Goal: Find specific page/section: Find specific page/section

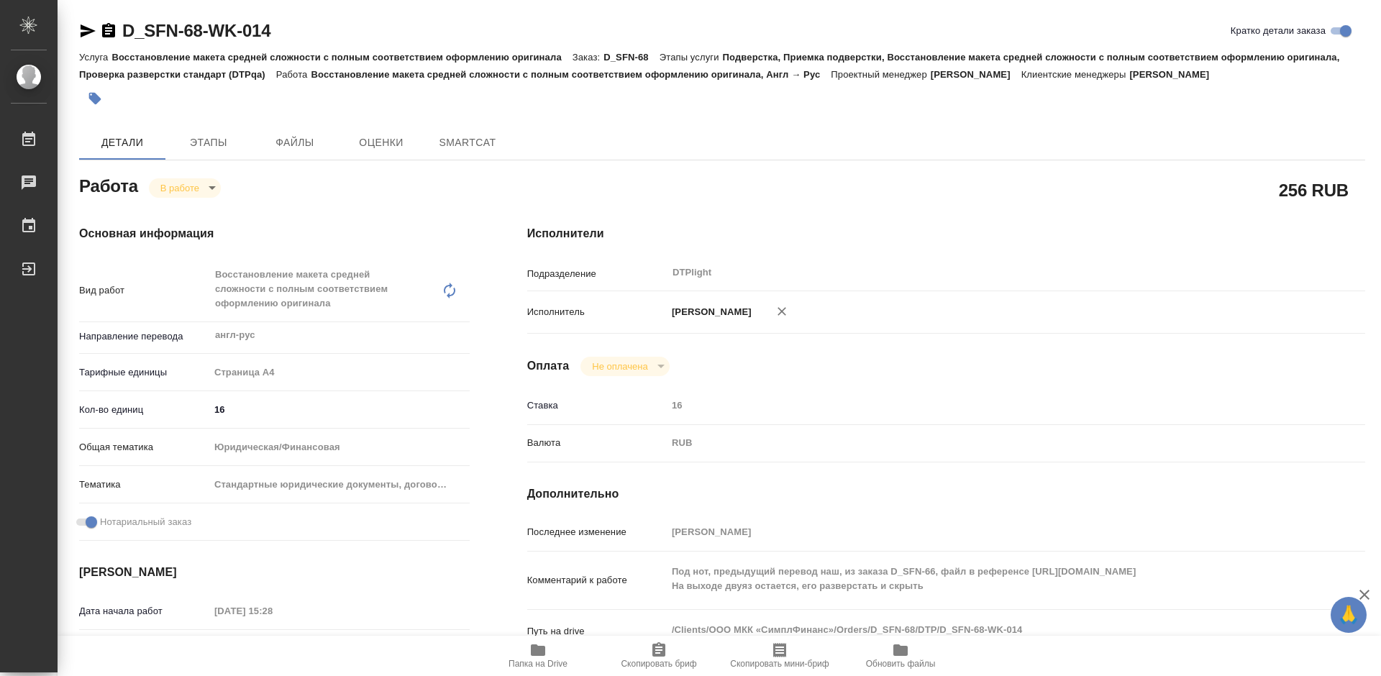
type textarea "x"
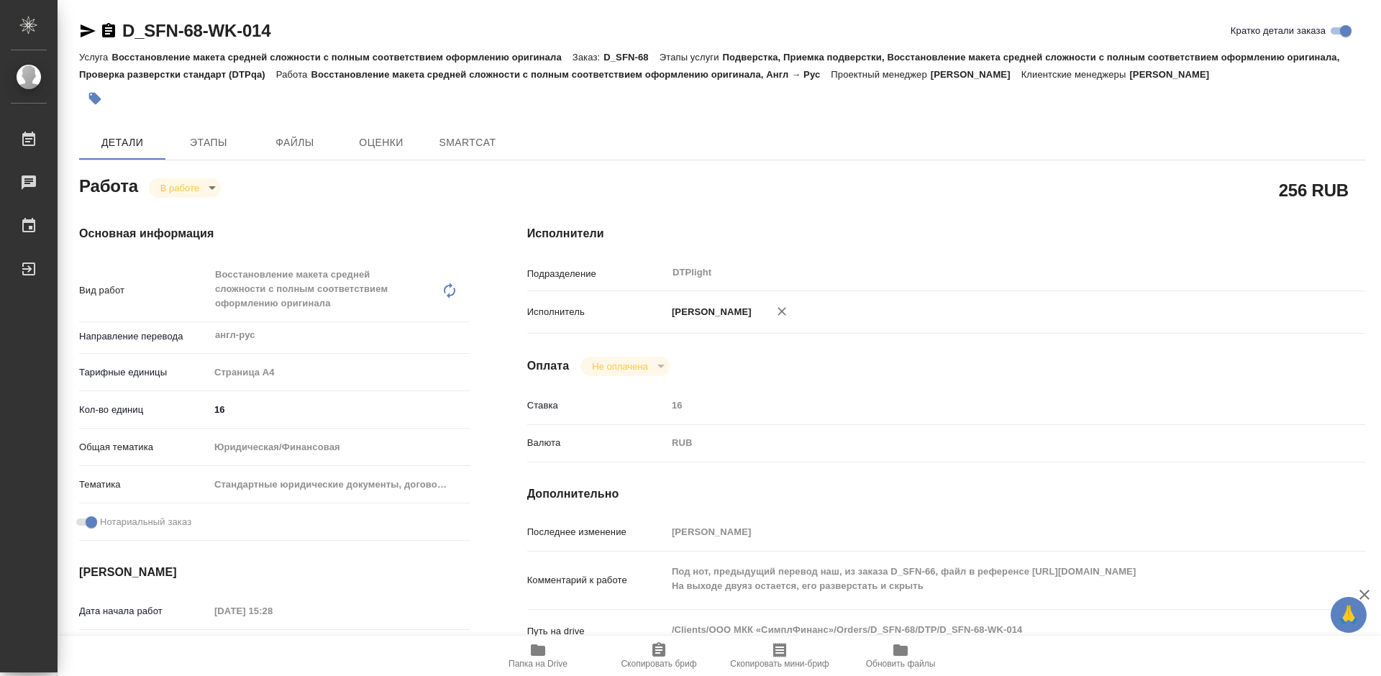
type textarea "x"
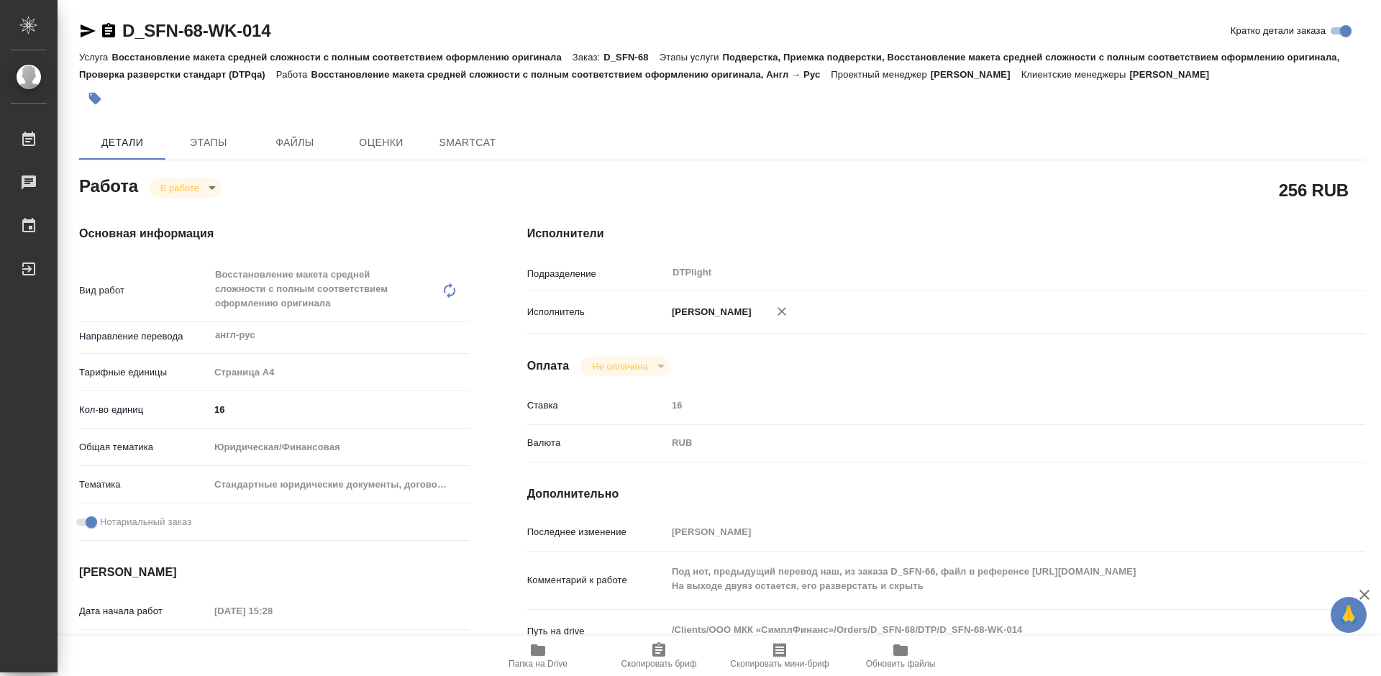
type textarea "x"
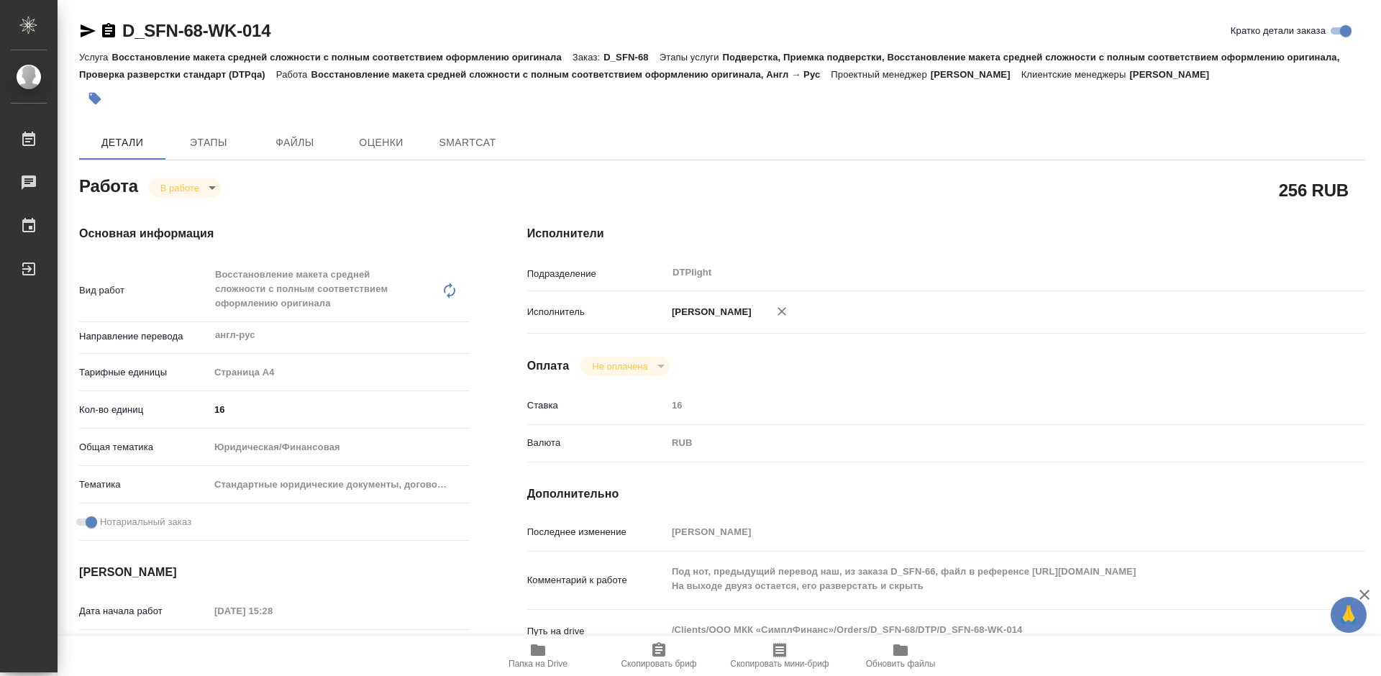
type textarea "x"
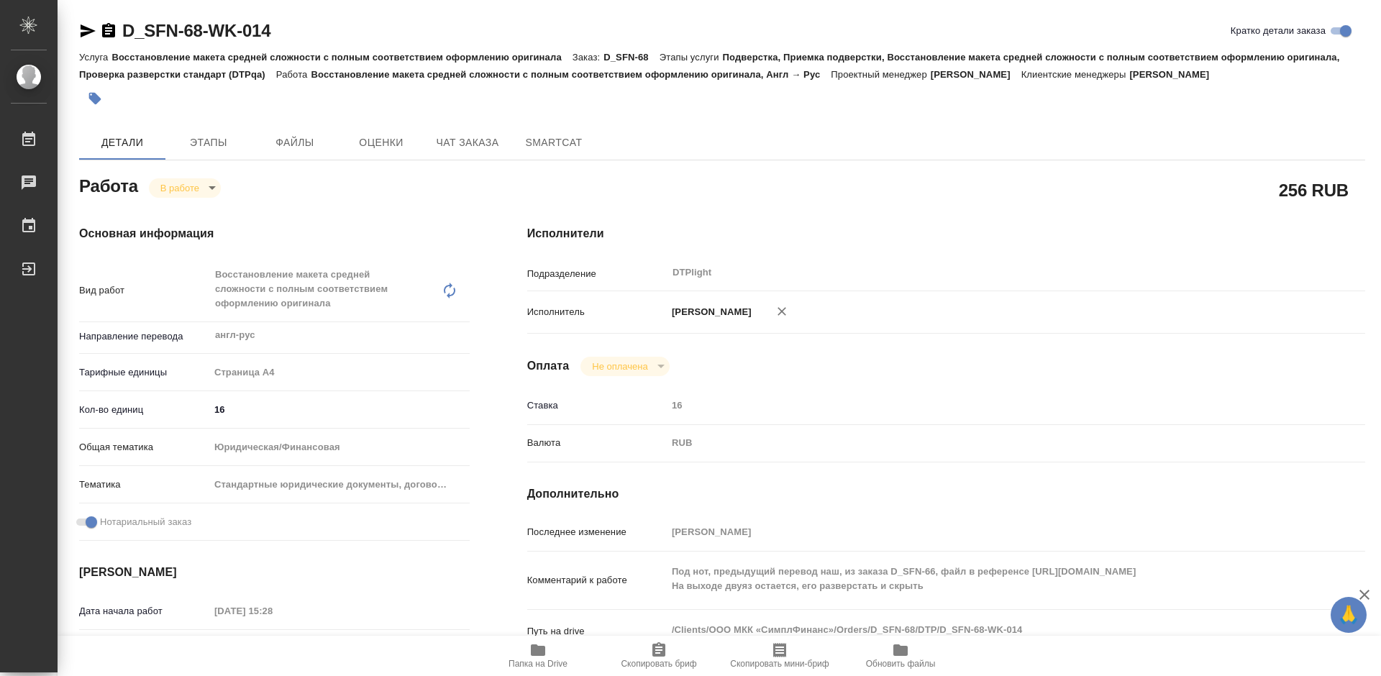
type textarea "x"
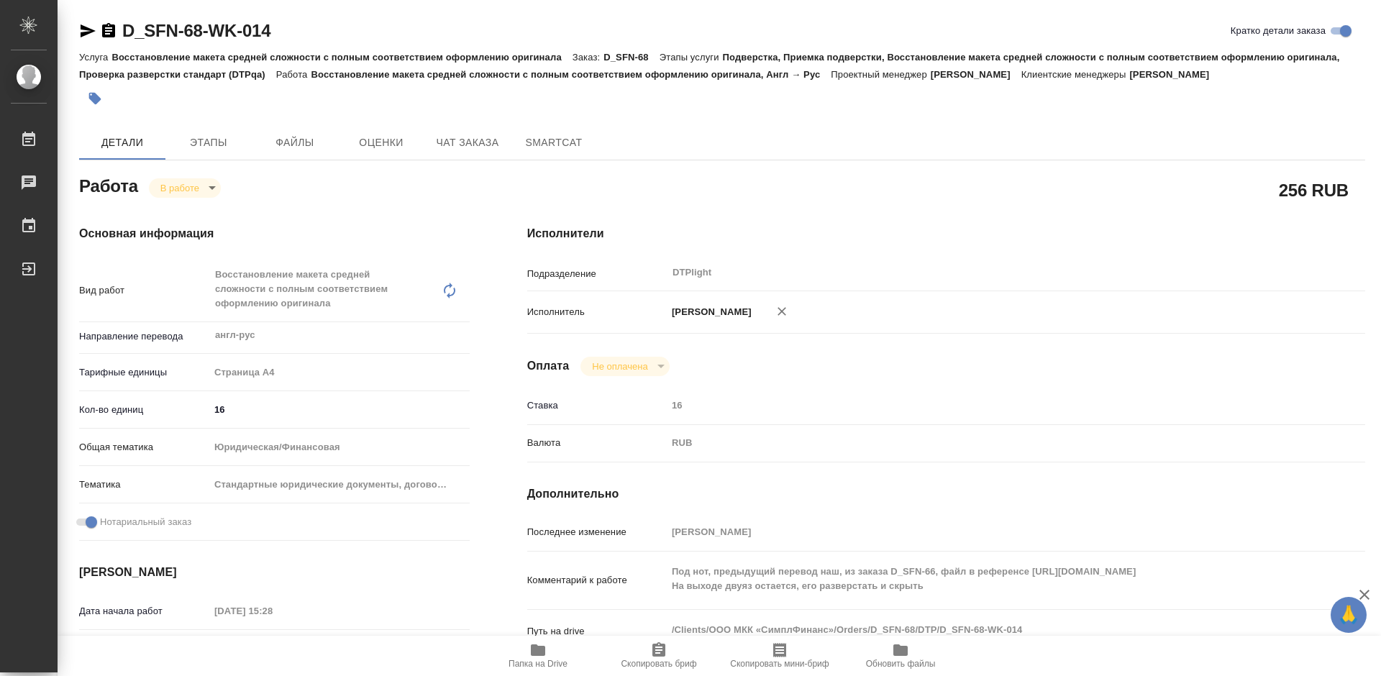
type textarea "x"
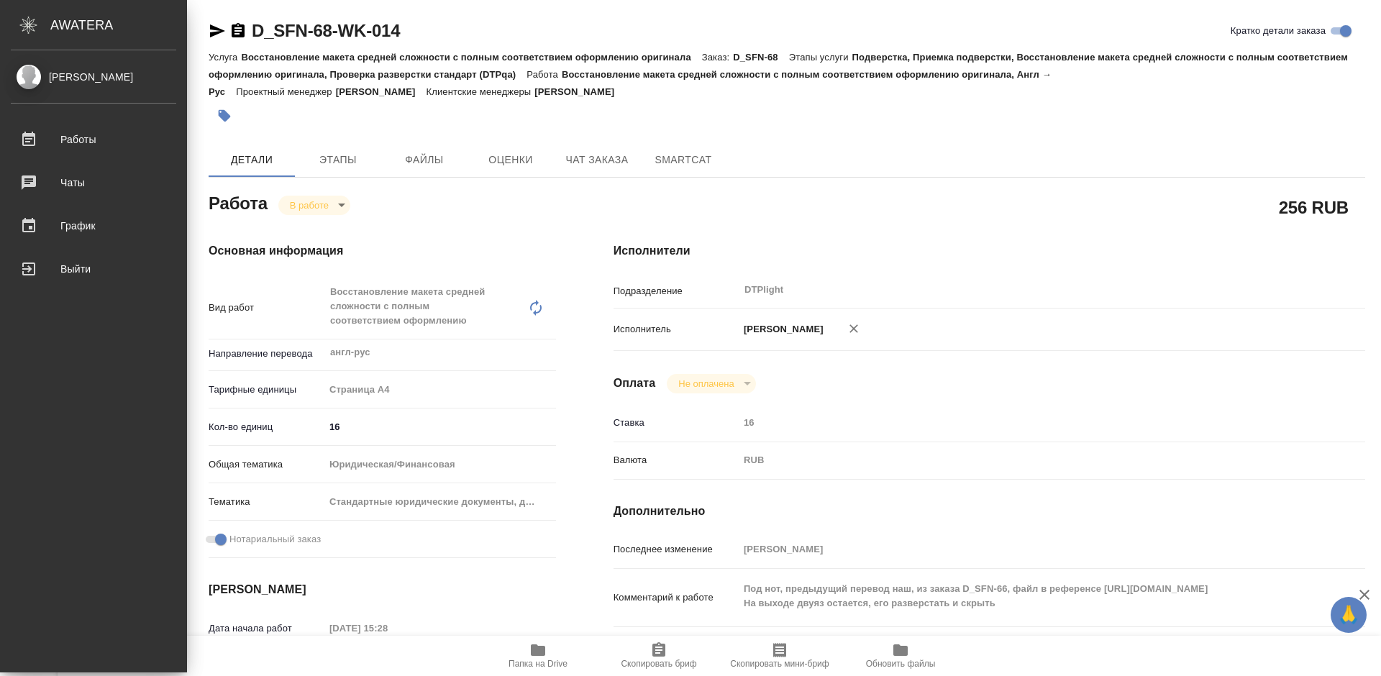
type textarea "x"
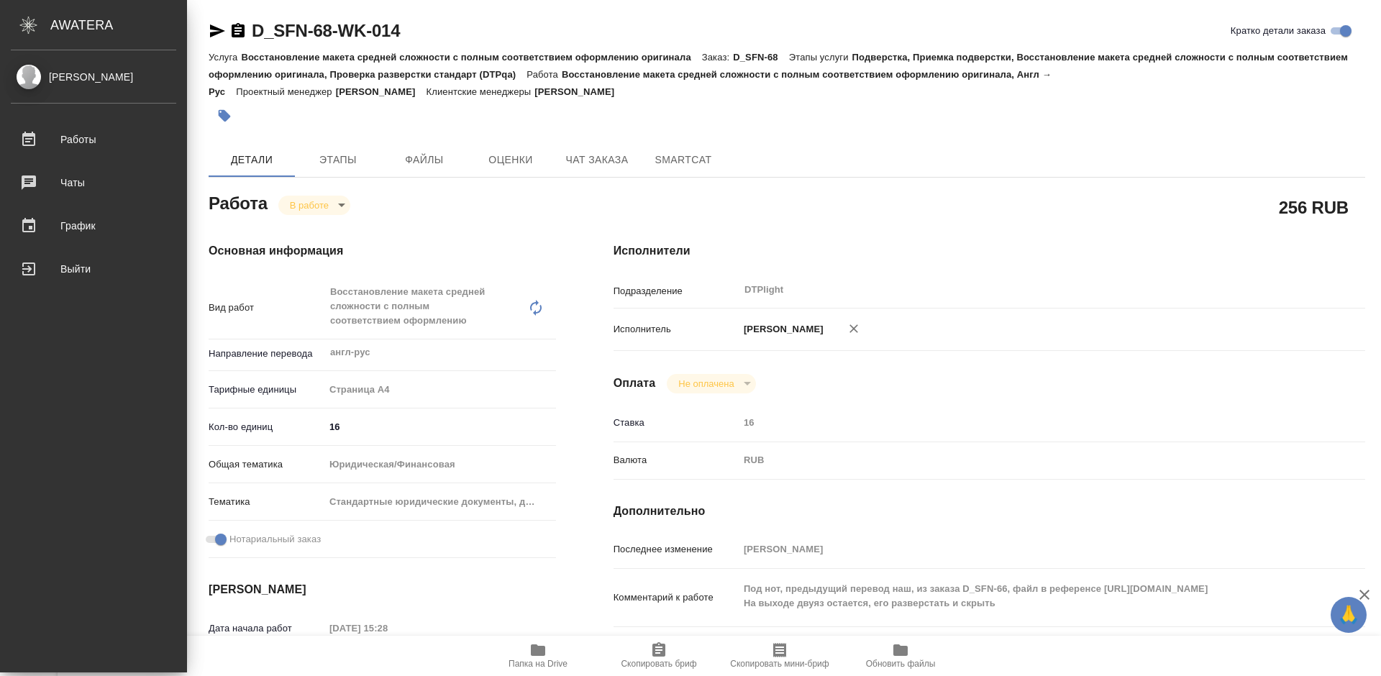
type textarea "x"
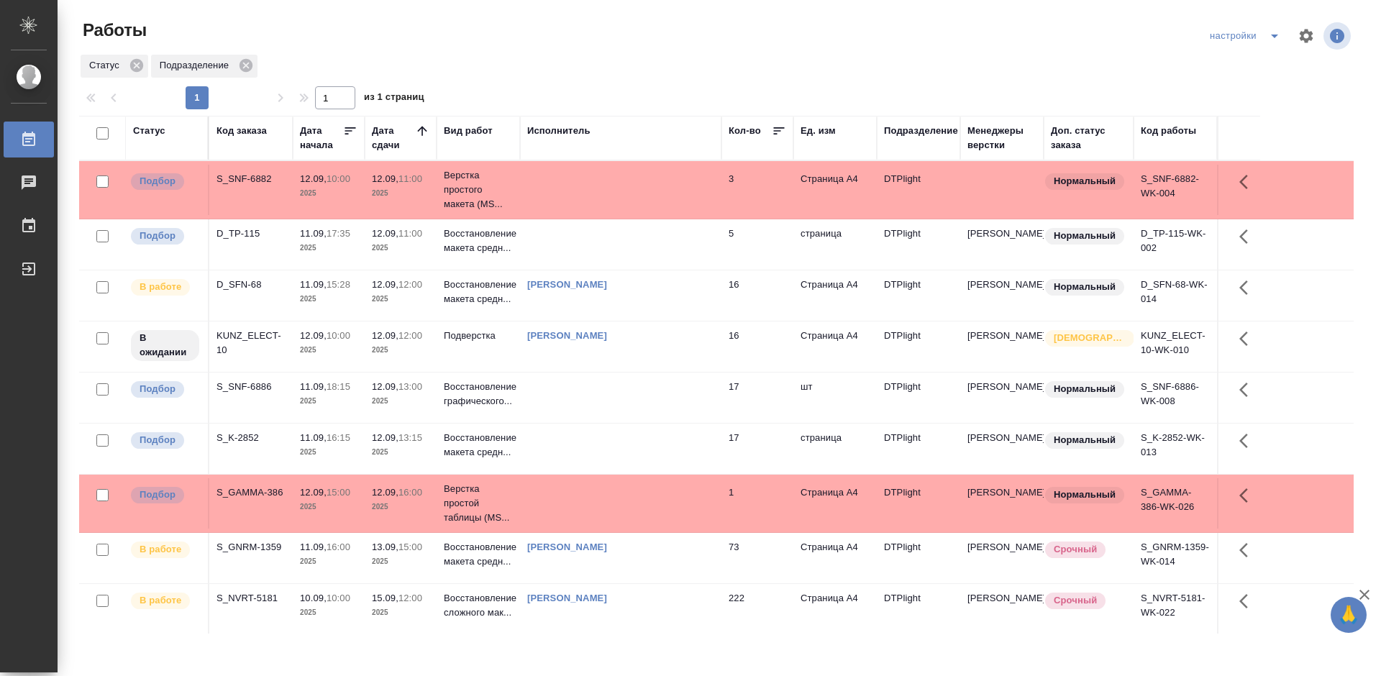
click at [254, 285] on div "D_SFN-68" at bounding box center [250, 285] width 69 height 14
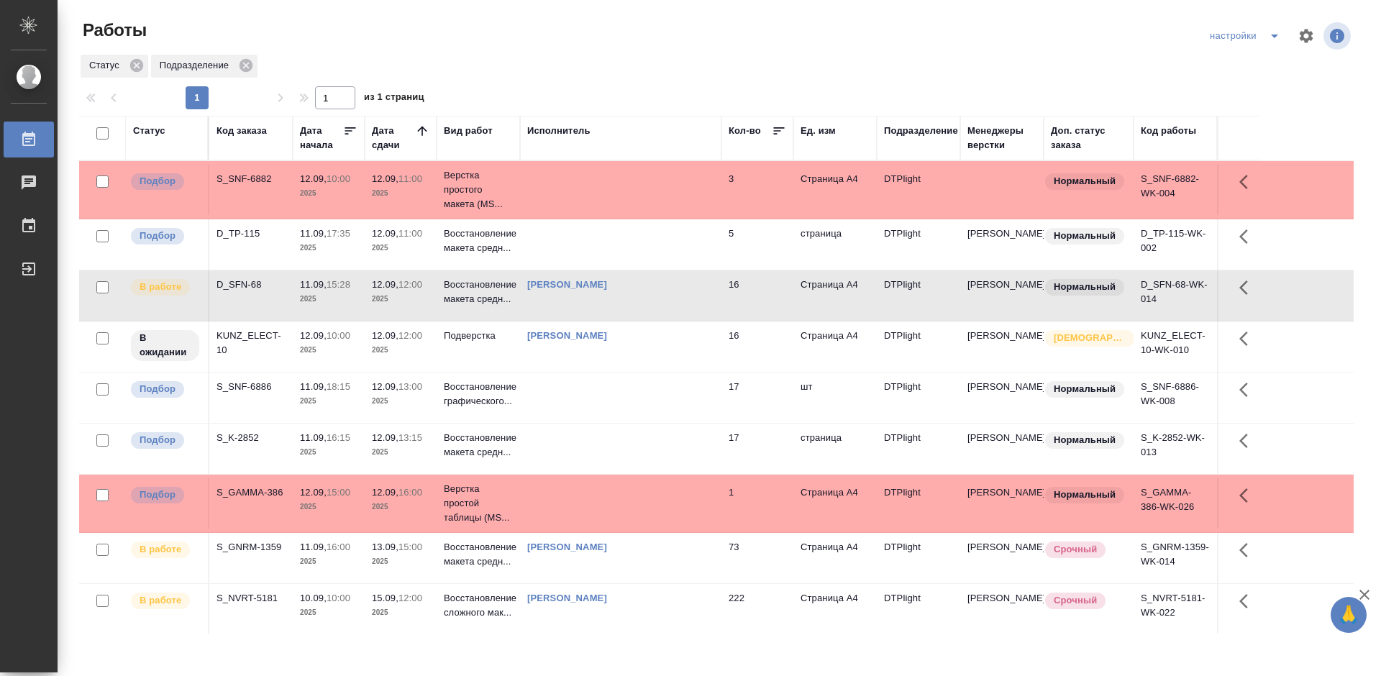
click at [254, 285] on div "D_SFN-68" at bounding box center [250, 285] width 69 height 14
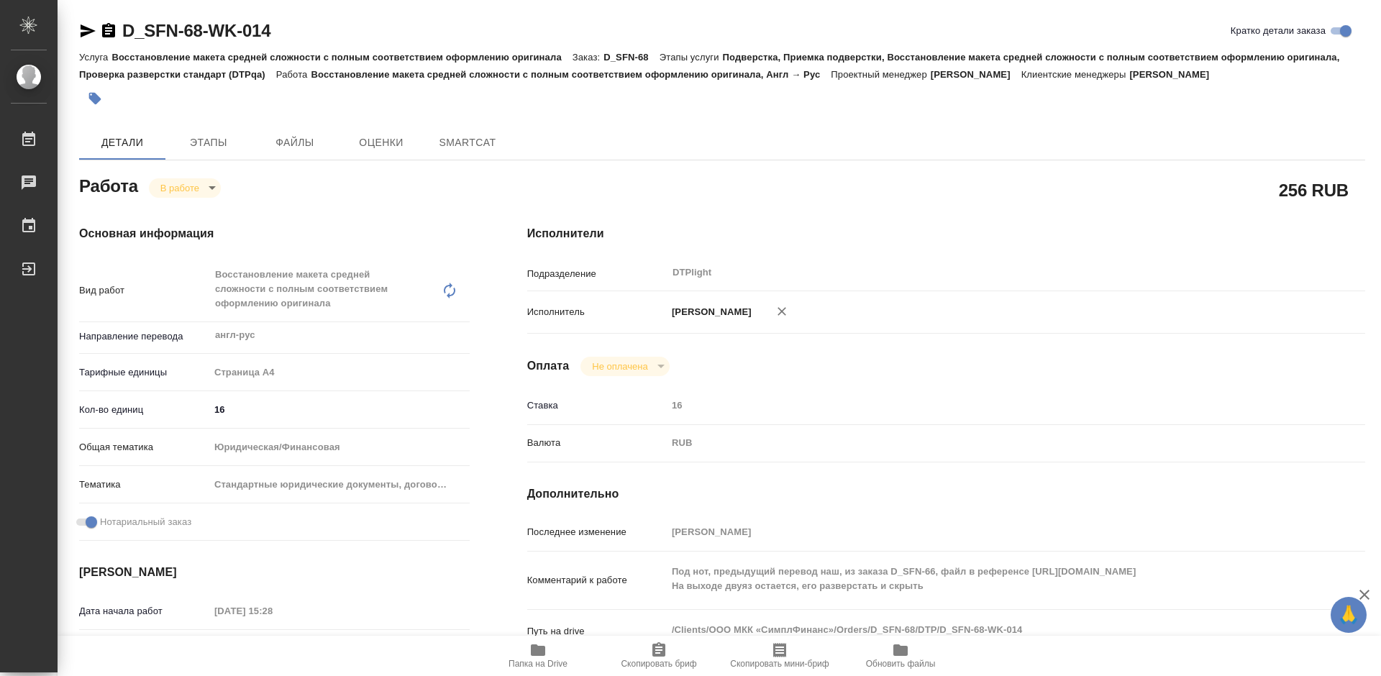
type textarea "x"
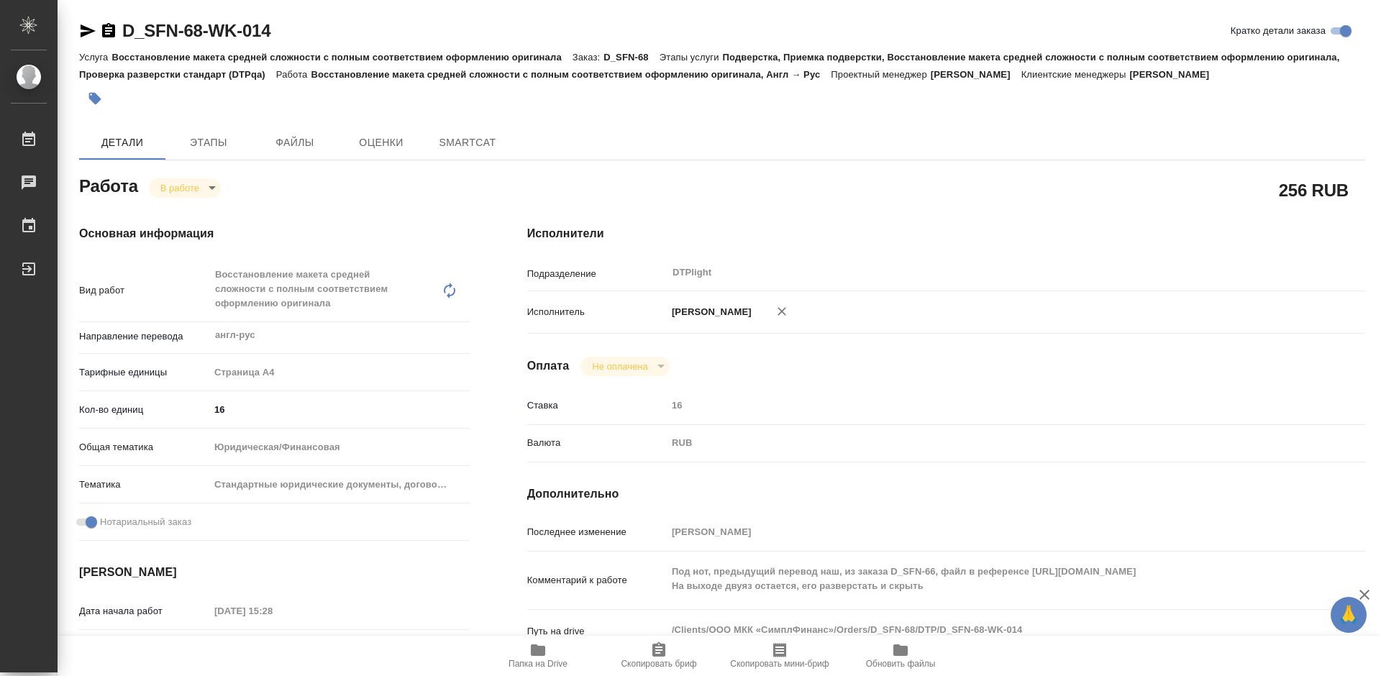
type textarea "x"
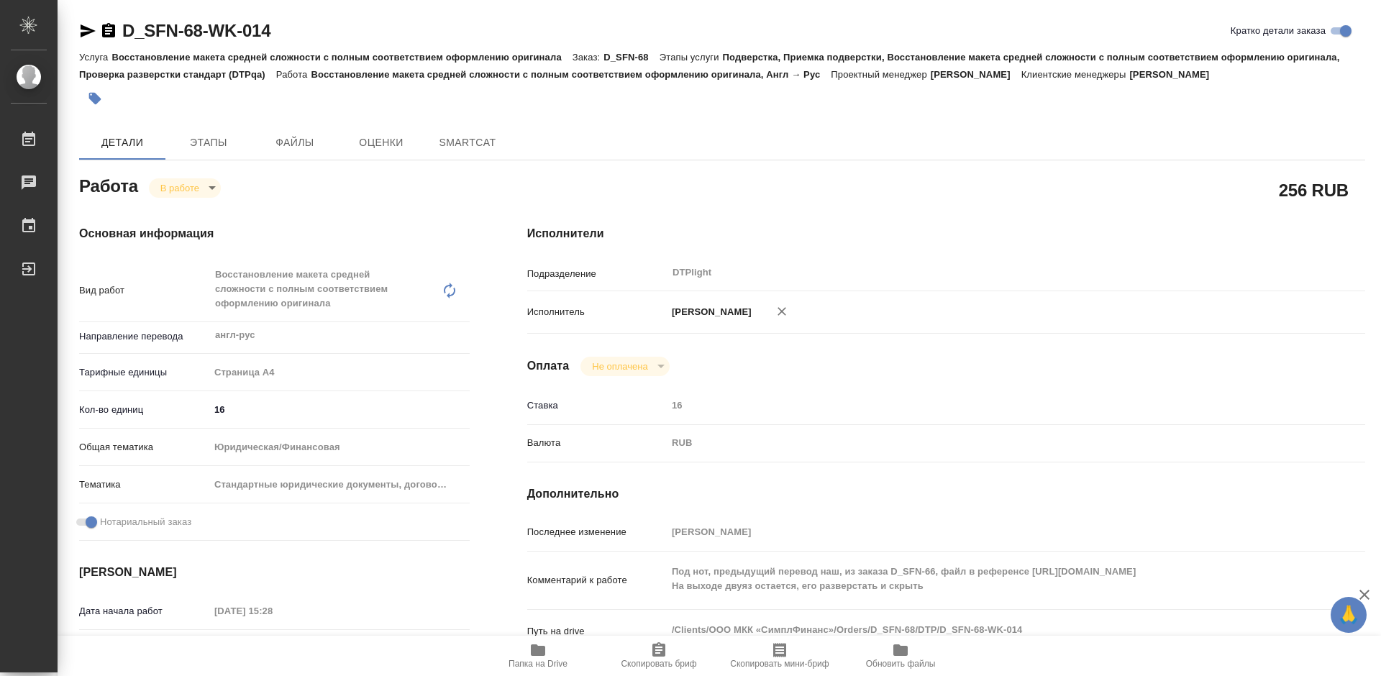
type textarea "x"
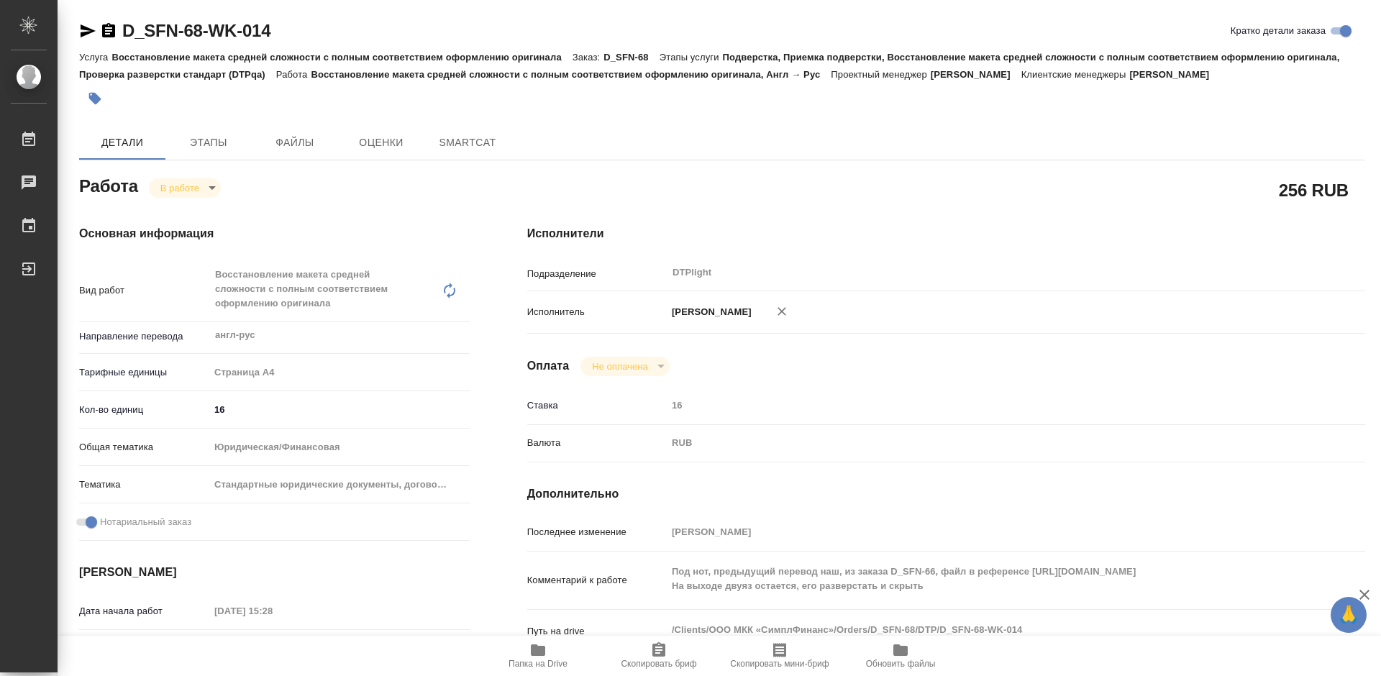
type textarea "x"
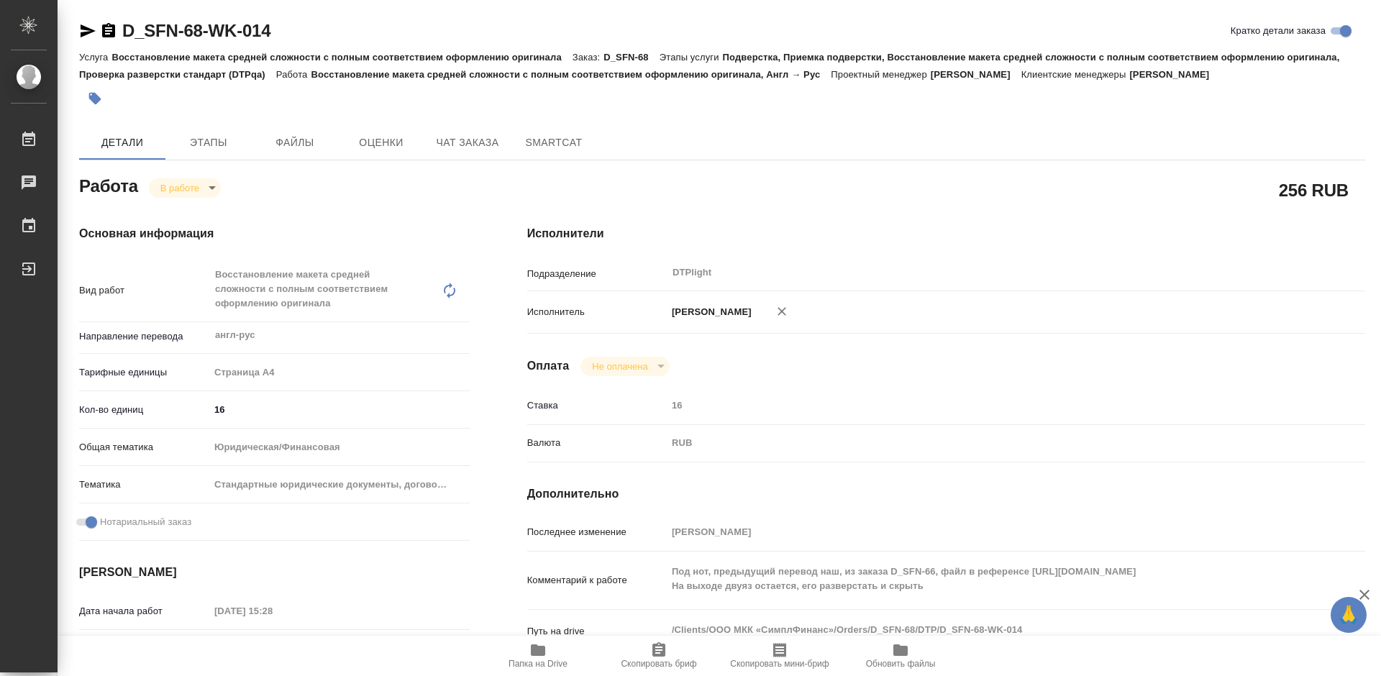
type textarea "x"
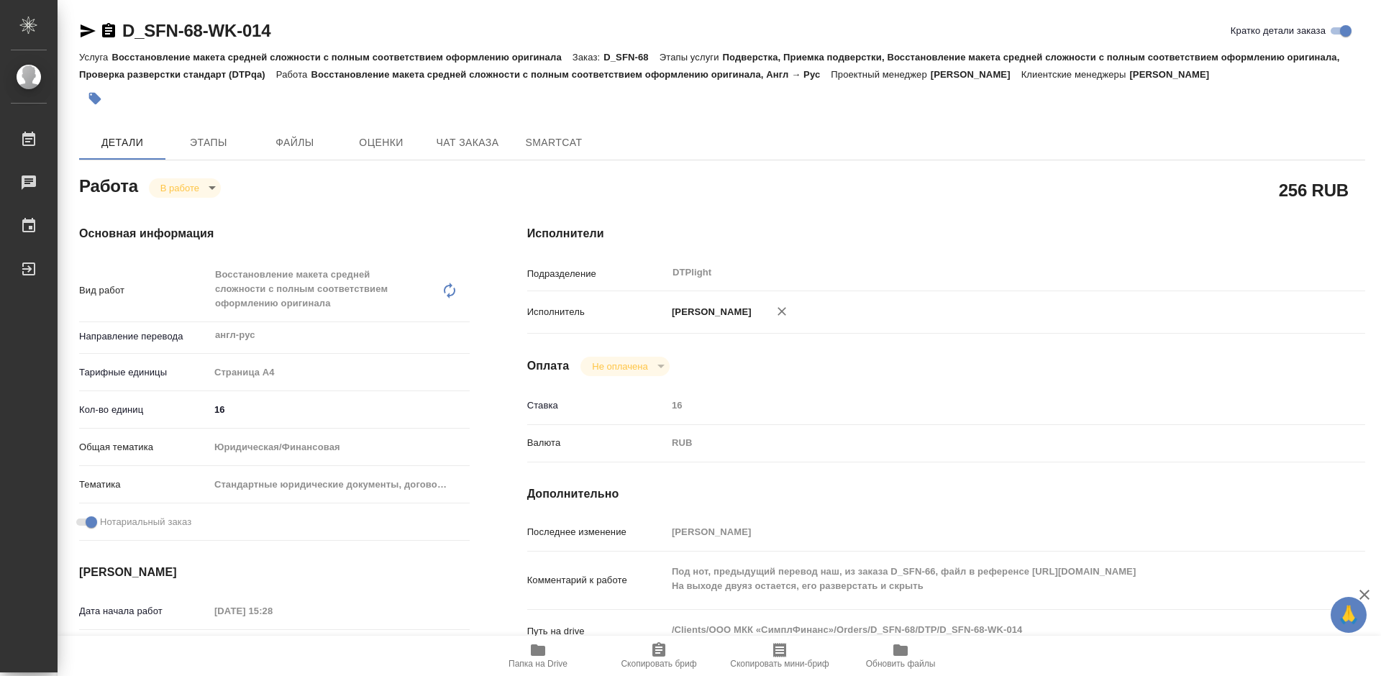
type textarea "x"
